Goal: Transaction & Acquisition: Purchase product/service

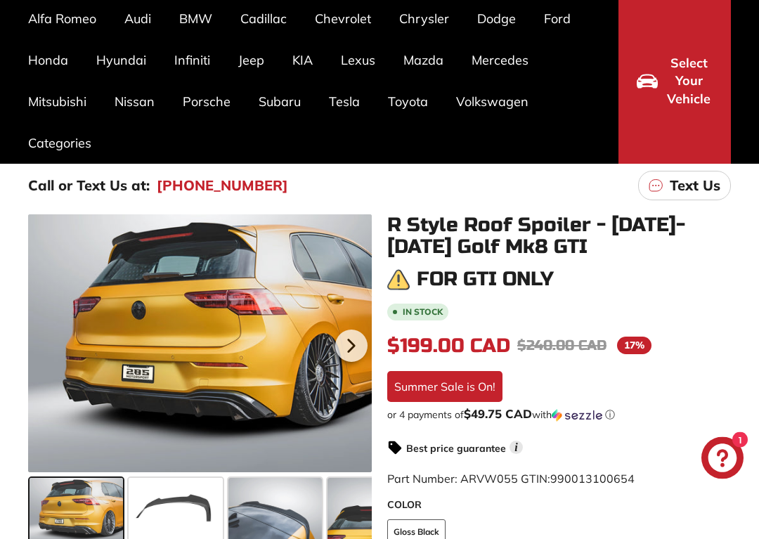
scroll to position [114, 0]
click at [82, 318] on link "Golf Base Mk7.5 [[DATE]-[DATE]]" at bounding box center [81, 304] width 106 height 39
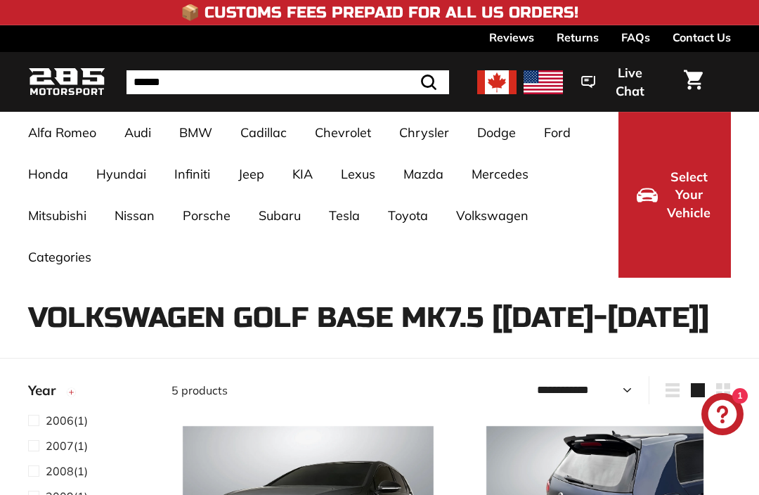
select select "**********"
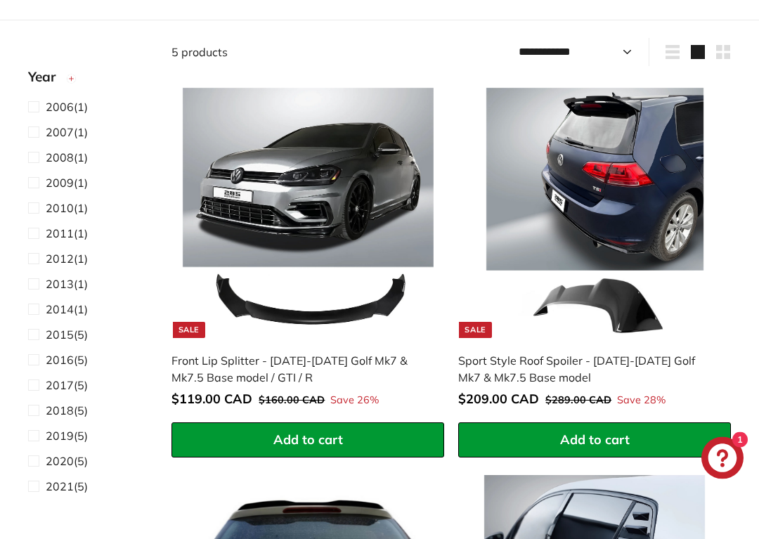
scroll to position [340, 0]
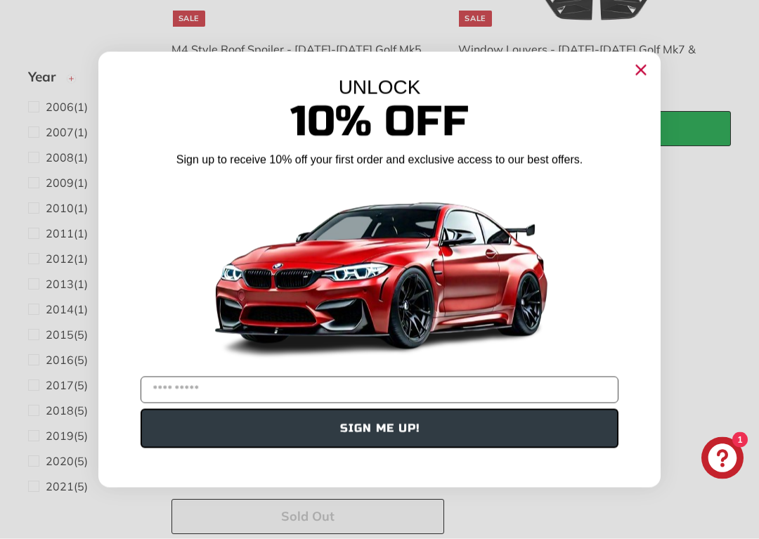
click at [632, 79] on icon "Close dialog" at bounding box center [641, 70] width 23 height 23
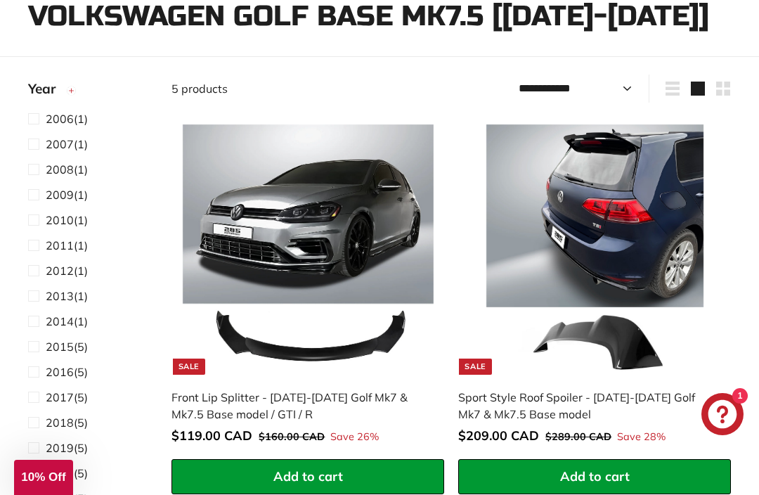
scroll to position [252, 0]
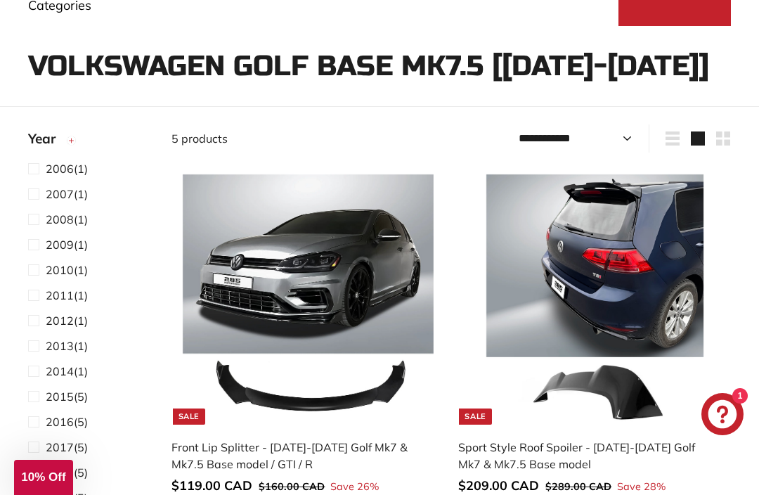
click at [390, 300] on img at bounding box center [308, 299] width 251 height 251
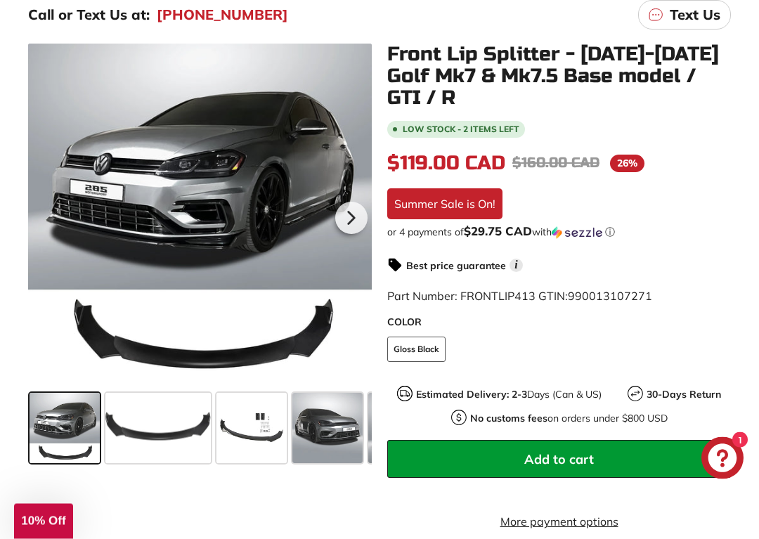
scroll to position [293, 0]
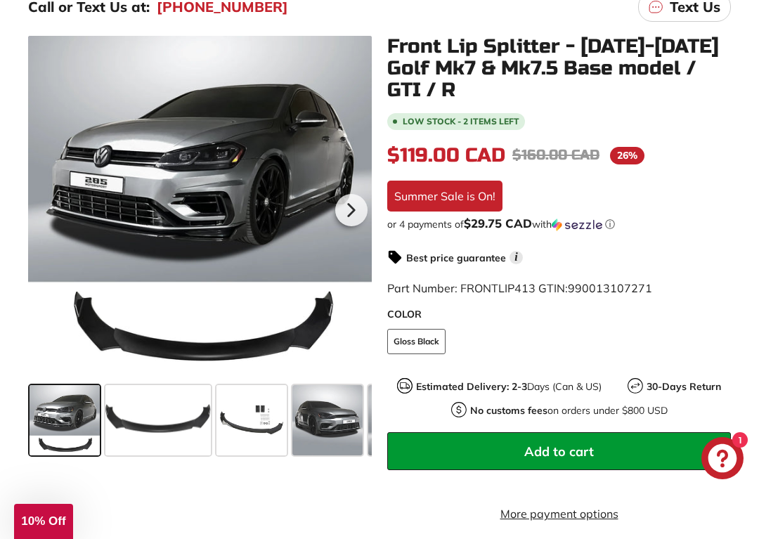
click at [170, 428] on span at bounding box center [157, 420] width 105 height 70
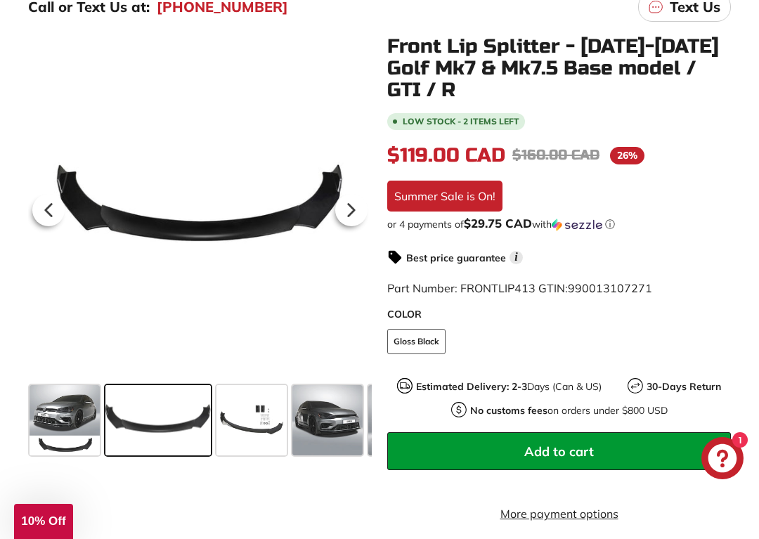
click at [244, 435] on span at bounding box center [252, 420] width 70 height 70
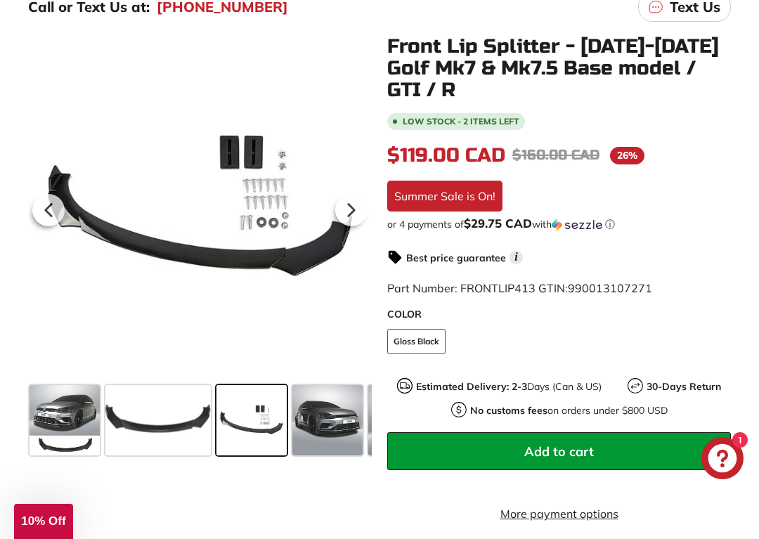
click at [319, 426] on span at bounding box center [328, 420] width 70 height 70
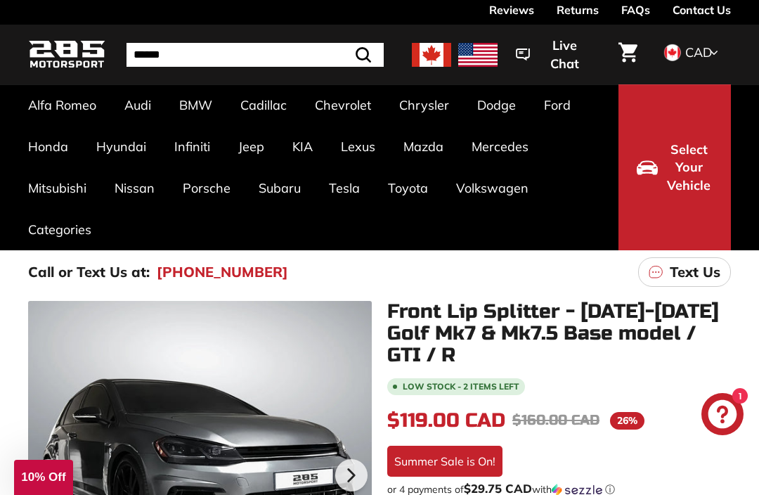
scroll to position [25, 0]
